Goal: Navigation & Orientation: Find specific page/section

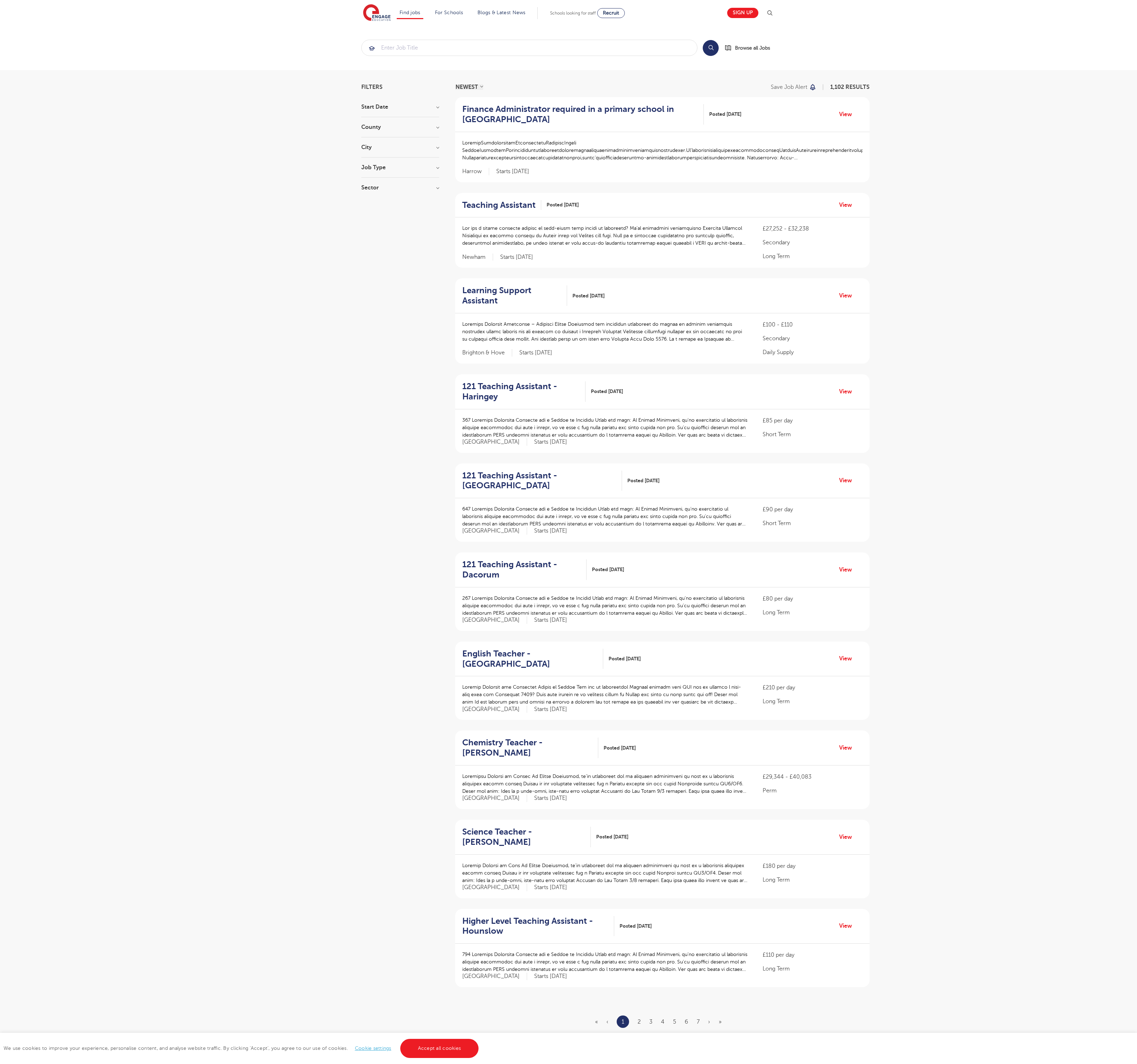
click at [438, 1049] on link "Accept all cookies" at bounding box center [440, 1049] width 79 height 19
